Goal: Information Seeking & Learning: Check status

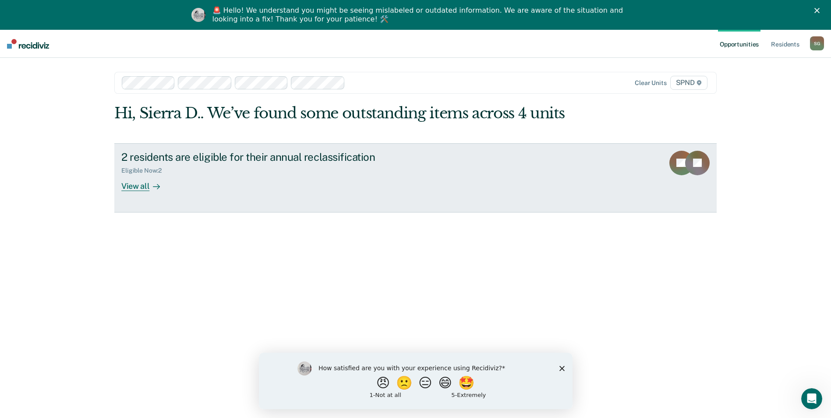
click at [145, 190] on div "View all" at bounding box center [145, 182] width 49 height 17
